Goal: Information Seeking & Learning: Learn about a topic

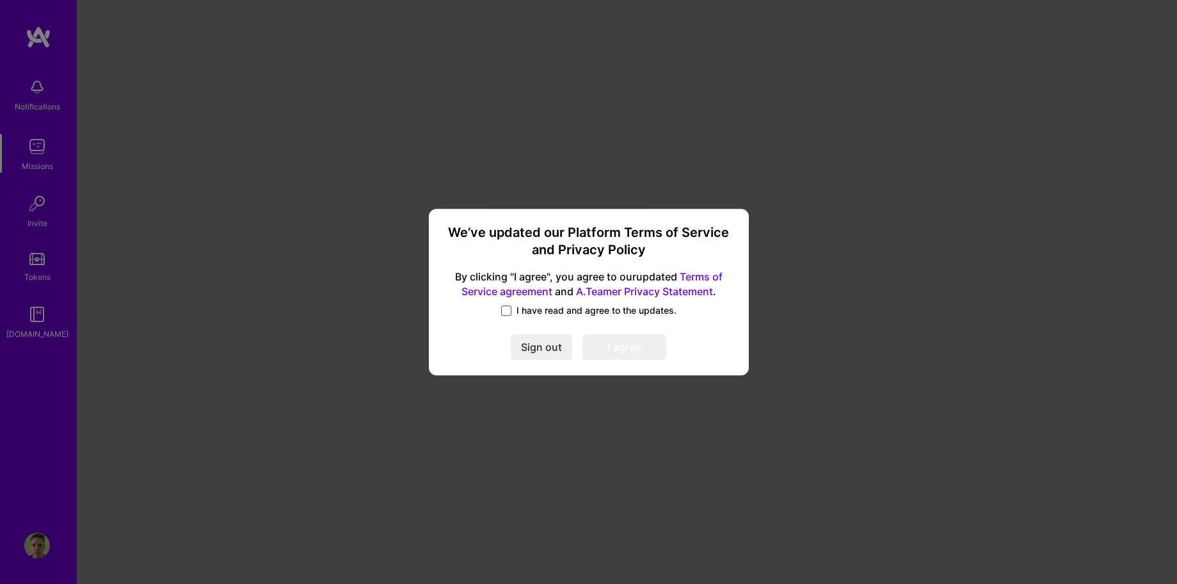
click at [509, 307] on span at bounding box center [506, 310] width 10 height 10
click at [0, 0] on input "I have read and agree to the updates." at bounding box center [0, 0] width 0 height 0
click at [607, 344] on button "I agree" at bounding box center [624, 347] width 84 height 26
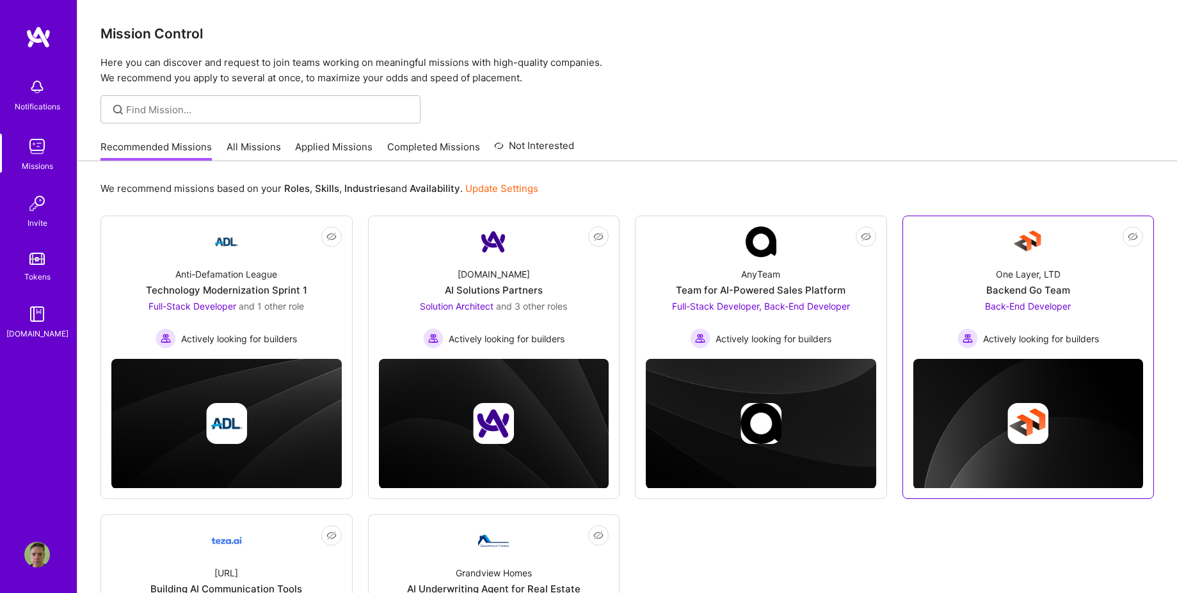
click at [1009, 296] on div "Backend Go Team" at bounding box center [1028, 290] width 84 height 13
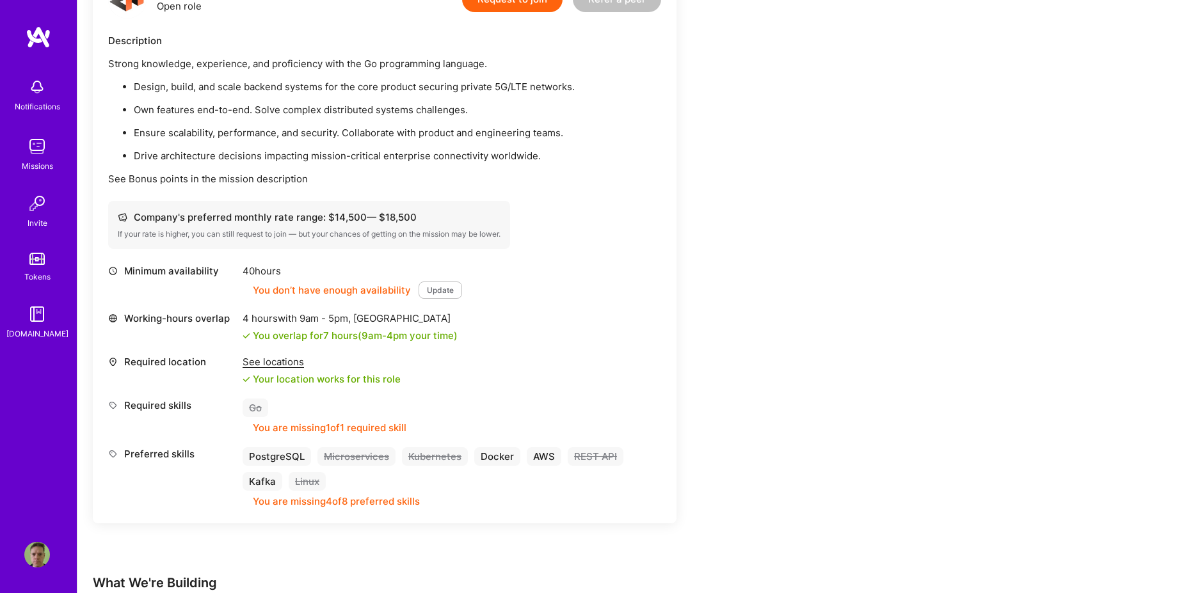
scroll to position [378, 0]
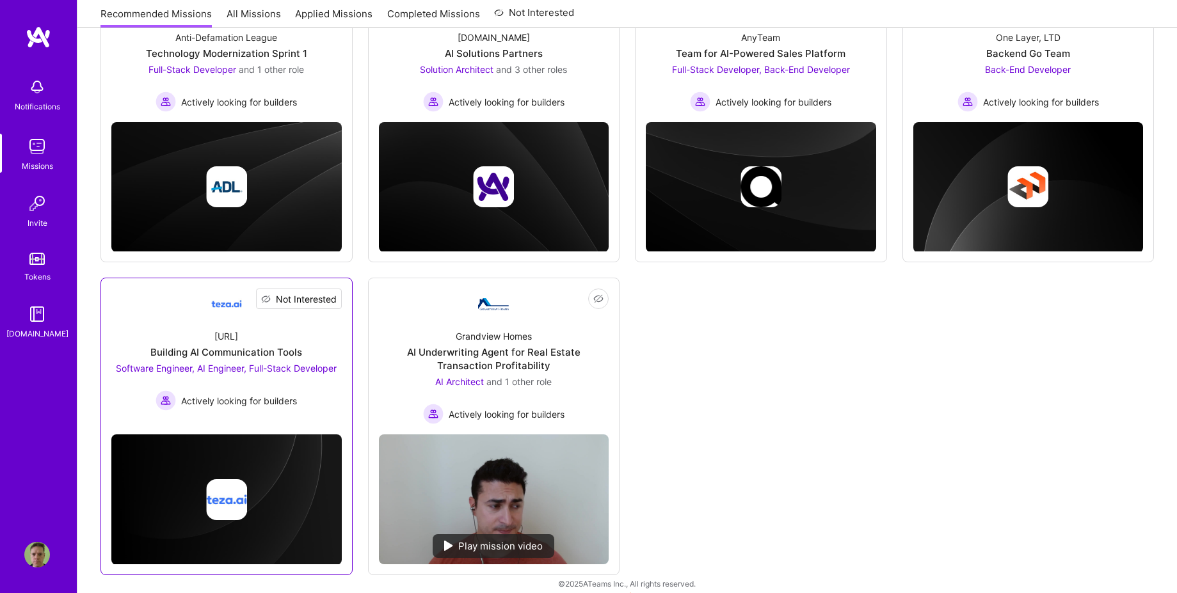
scroll to position [250, 0]
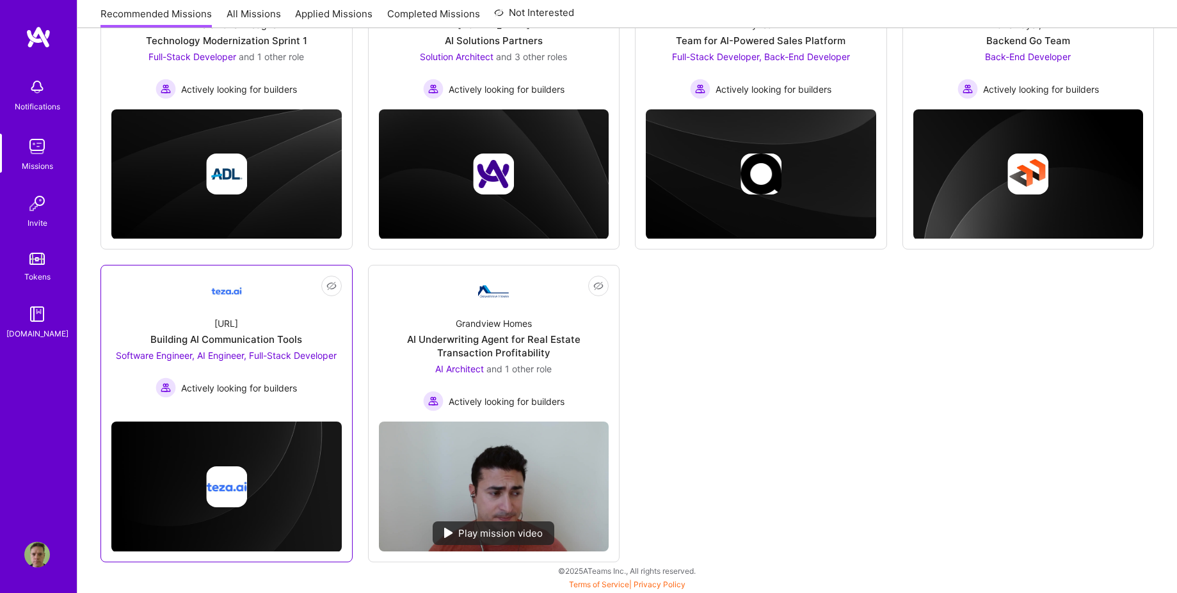
click at [255, 355] on span "Software Engineer, AI Engineer, Full-Stack Developer" at bounding box center [226, 355] width 221 height 11
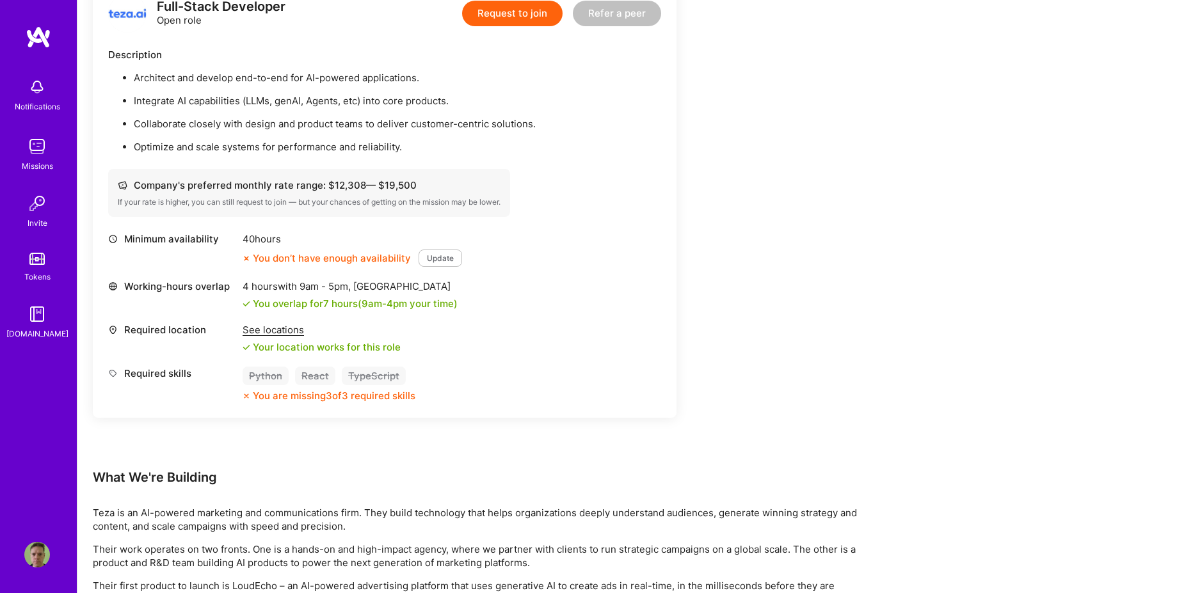
scroll to position [1435, 0]
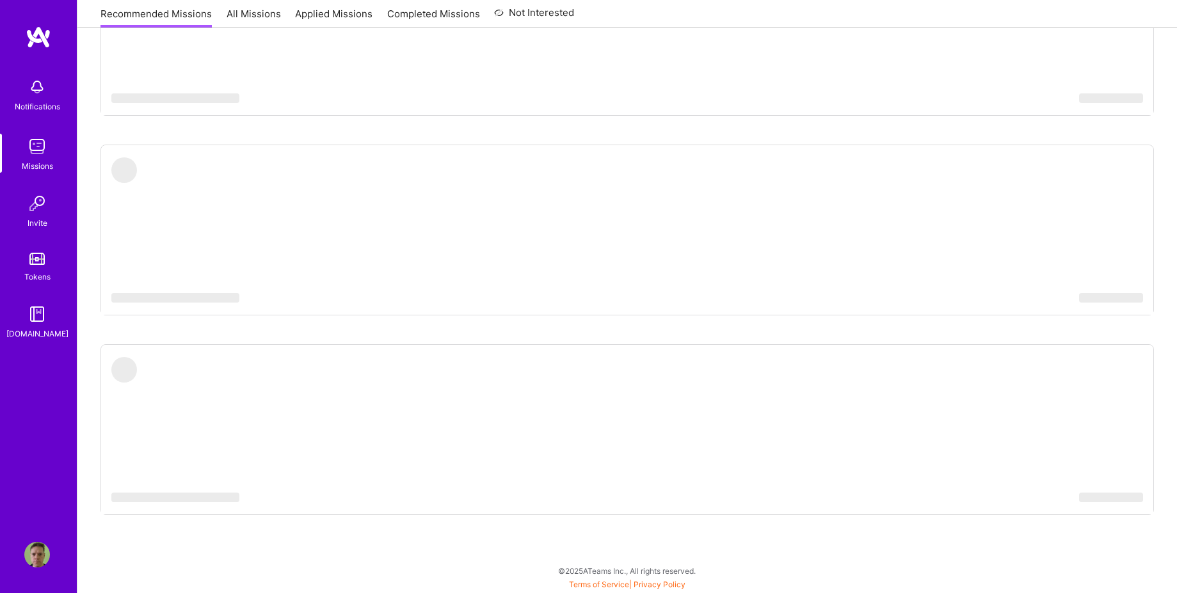
scroll to position [250, 0]
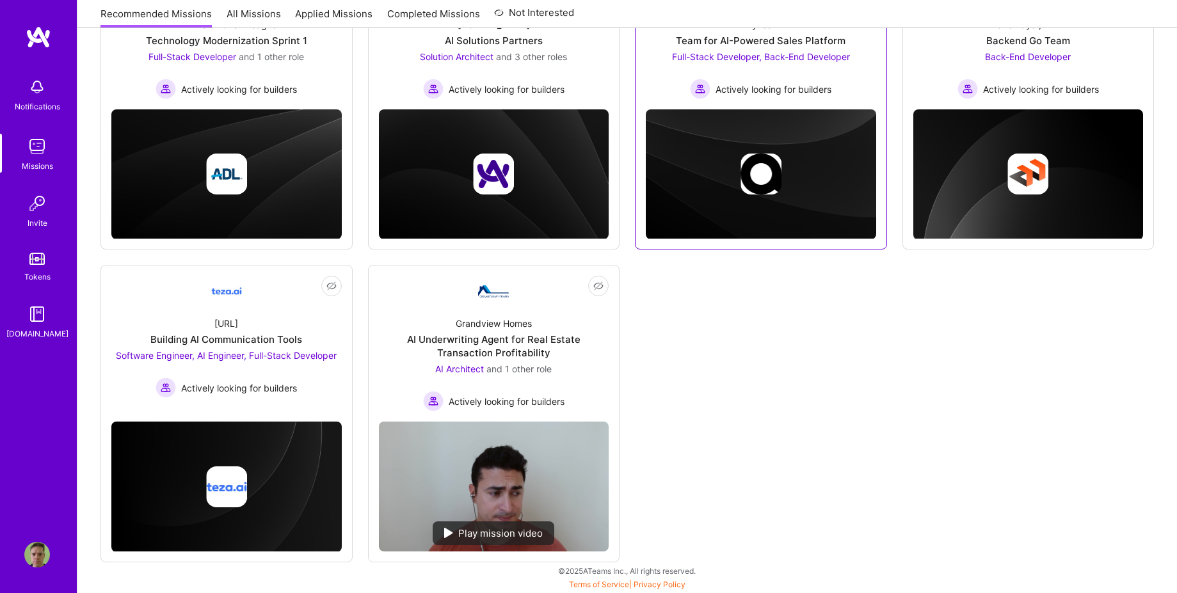
click at [710, 59] on span "Full-Stack Developer, Back-End Developer" at bounding box center [761, 56] width 178 height 11
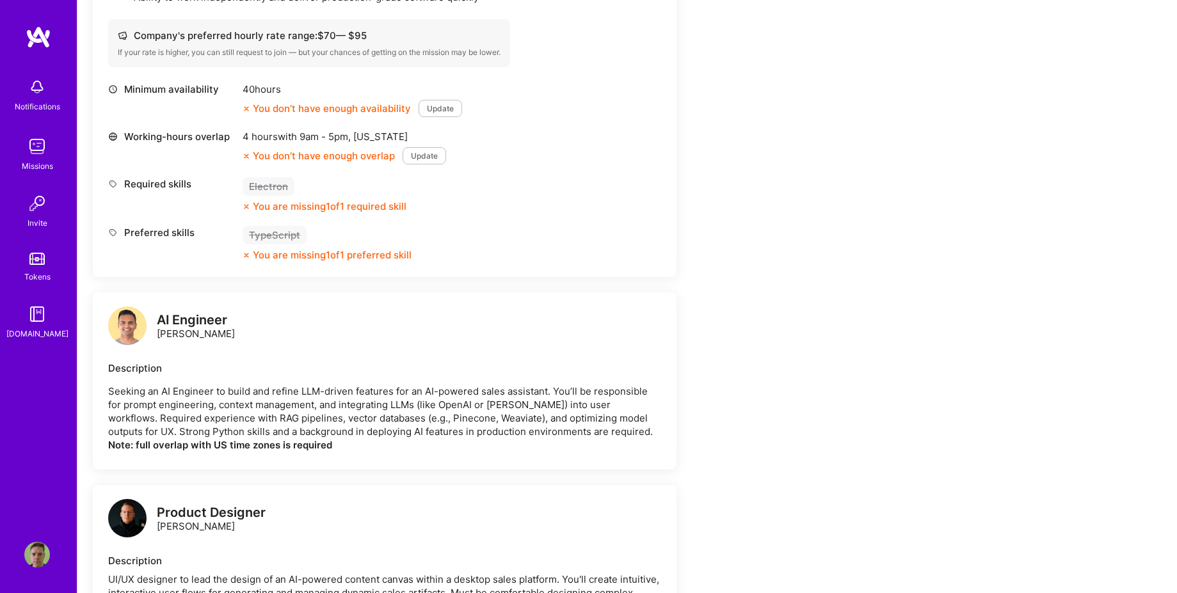
scroll to position [1062, 0]
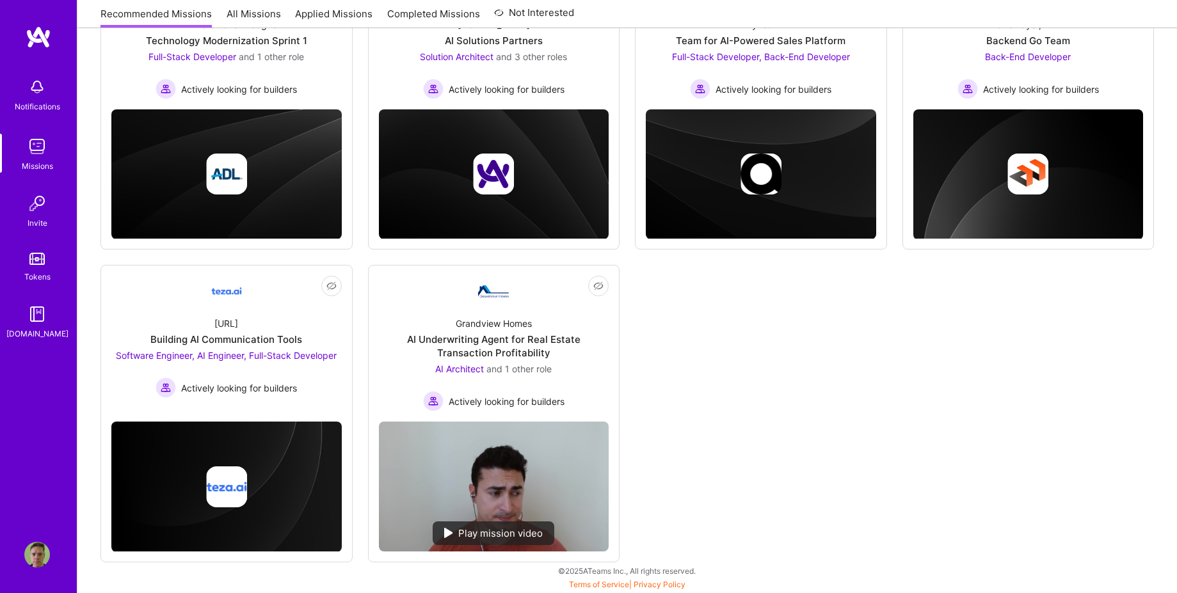
scroll to position [250, 0]
click at [463, 63] on div "Solution Architect and 3 other roles" at bounding box center [493, 56] width 147 height 13
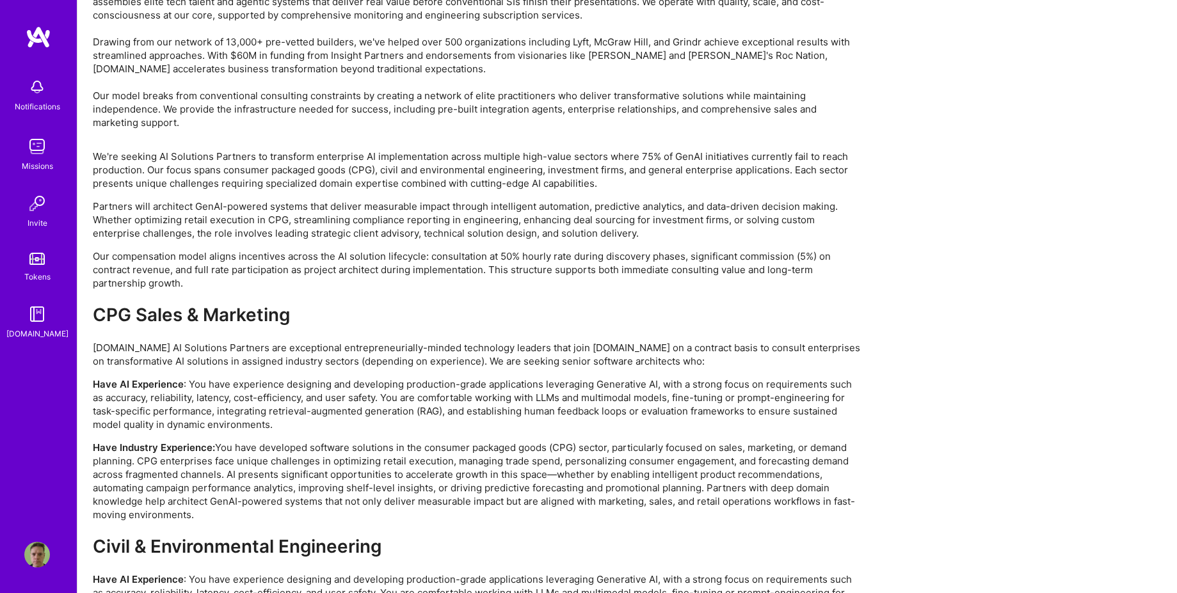
scroll to position [2744, 0]
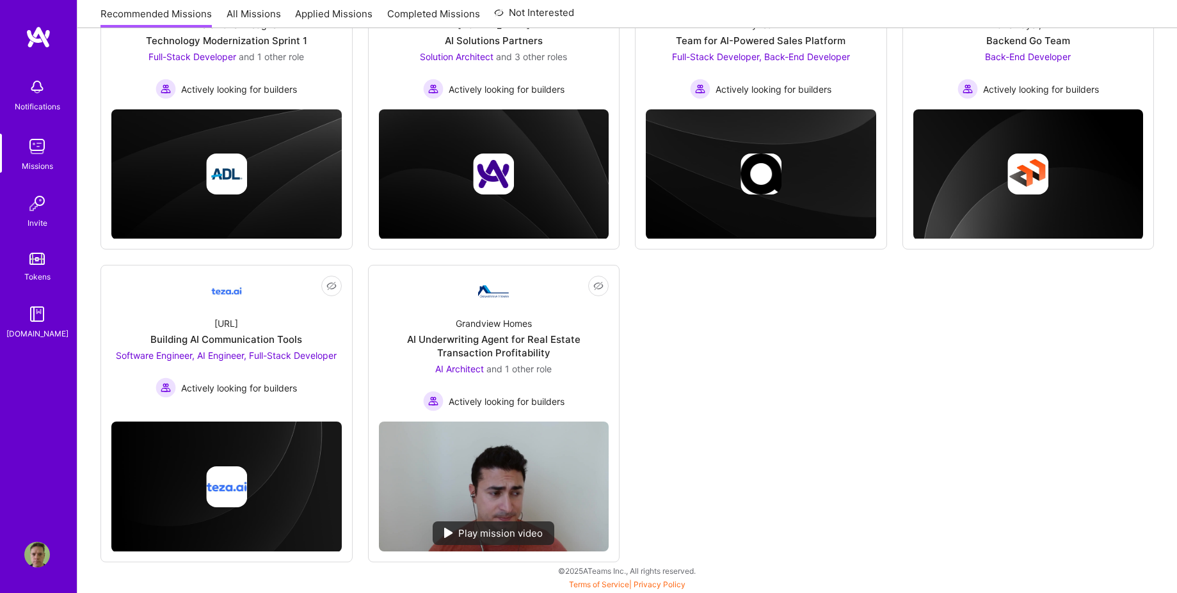
scroll to position [250, 0]
click at [1025, 60] on span "Back-End Developer" at bounding box center [1028, 56] width 86 height 11
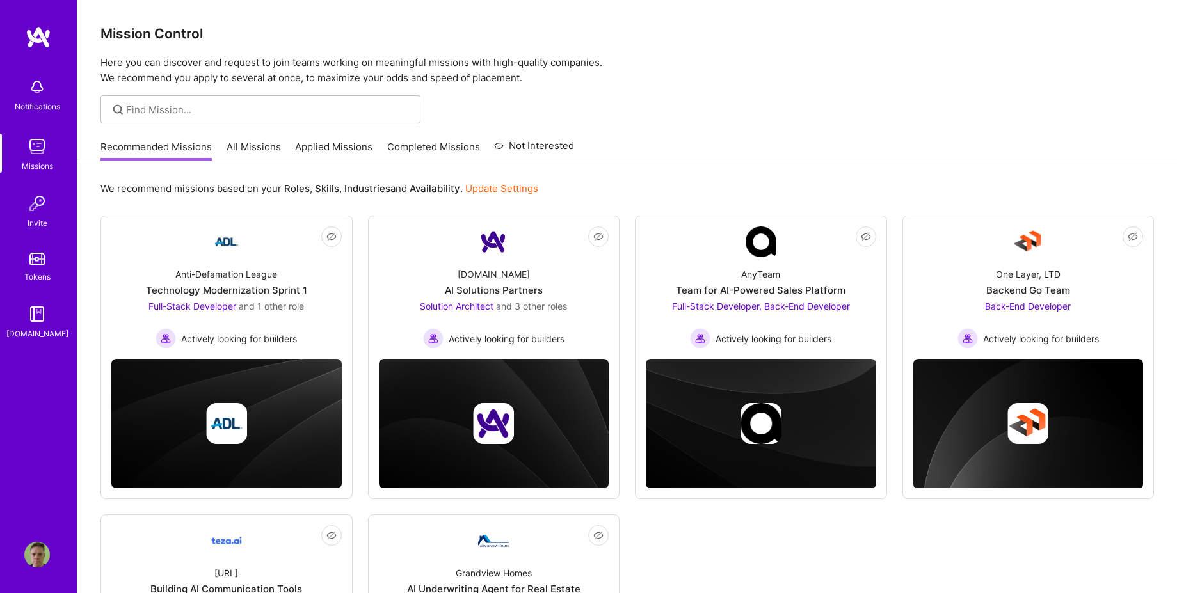
scroll to position [250, 0]
